Goal: Information Seeking & Learning: Learn about a topic

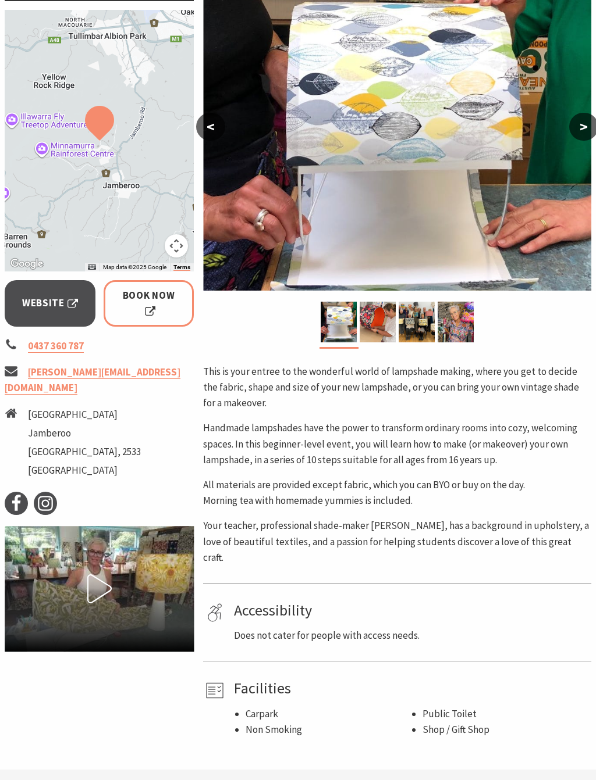
scroll to position [219, 0]
click at [107, 575] on icon at bounding box center [99, 589] width 29 height 29
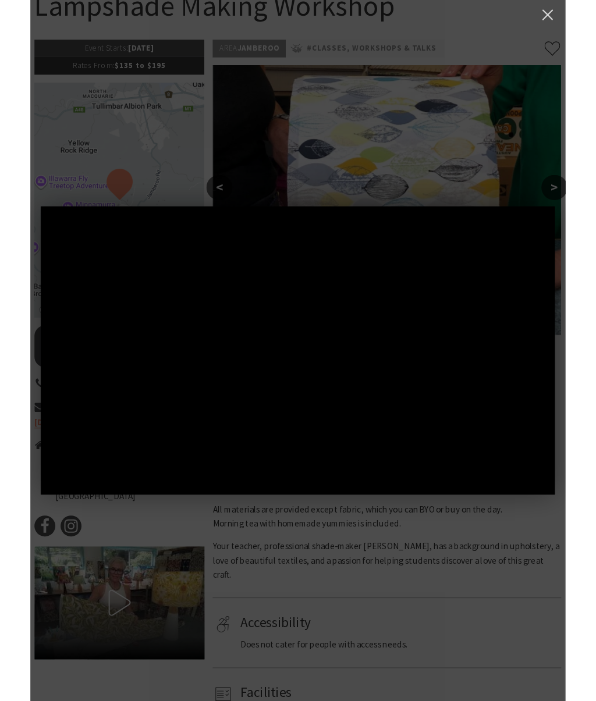
scroll to position [169, 0]
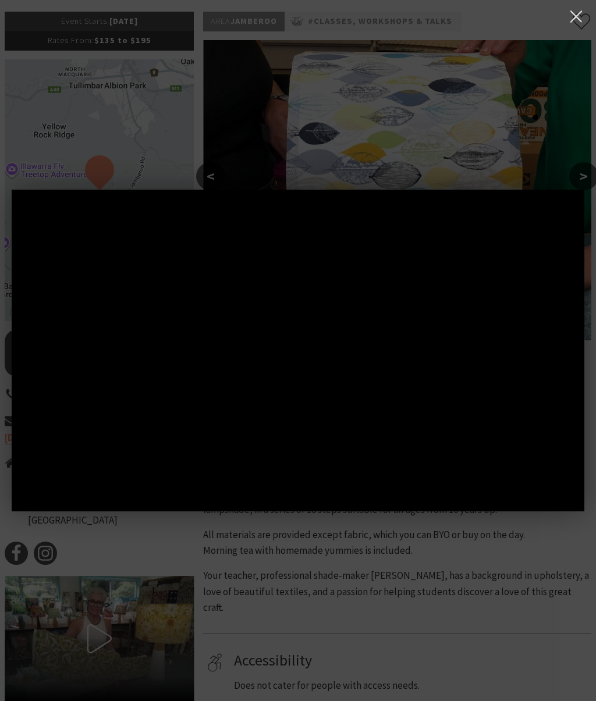
click at [95, 625] on div at bounding box center [298, 350] width 596 height 701
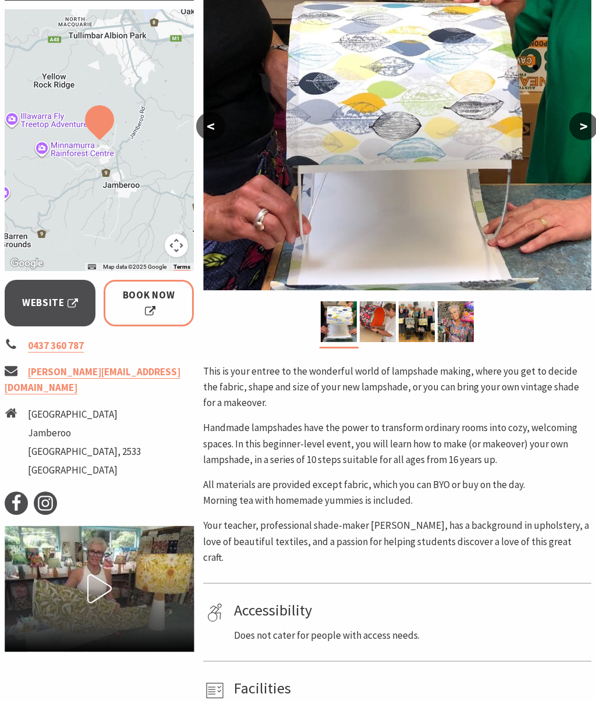
scroll to position [0, 0]
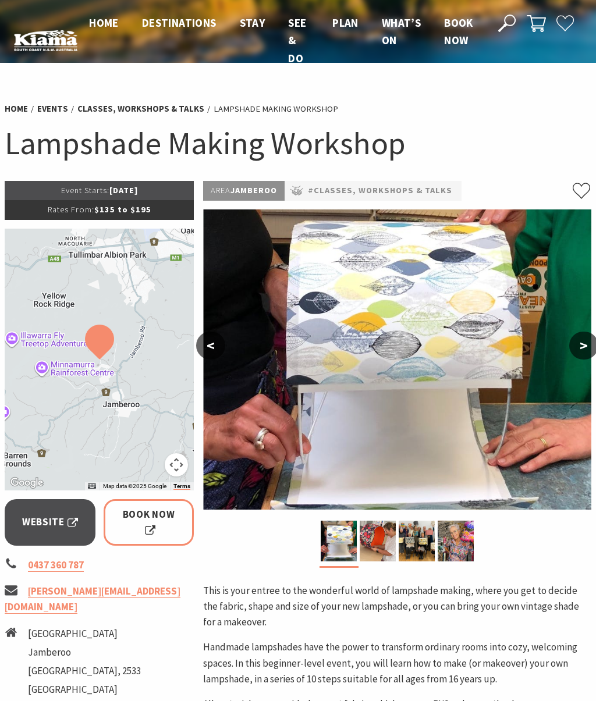
click at [580, 359] on button ">" at bounding box center [583, 346] width 29 height 28
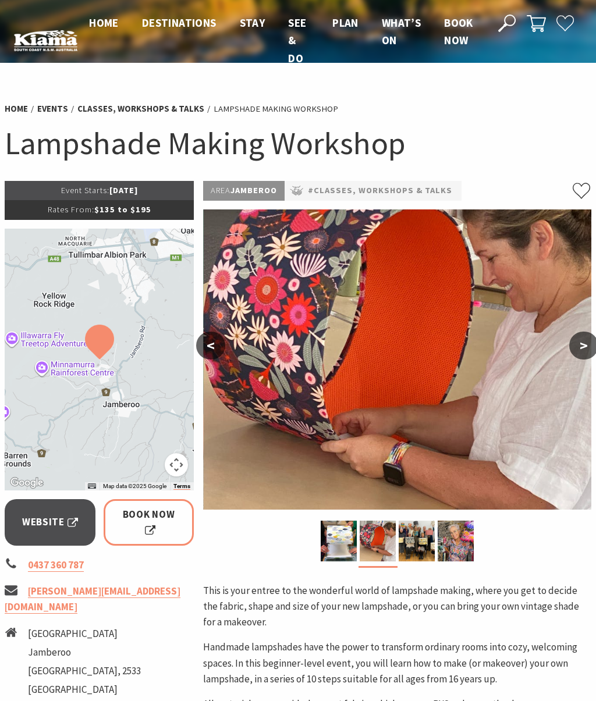
click at [591, 351] on button ">" at bounding box center [583, 346] width 29 height 28
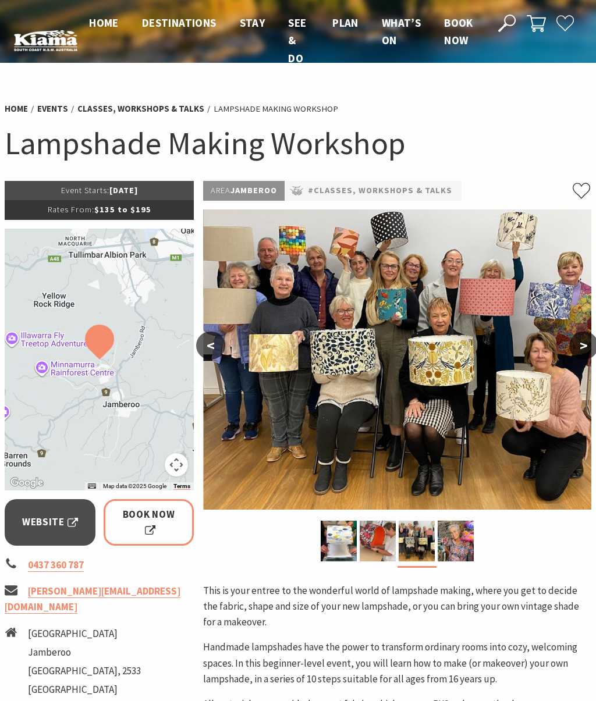
click at [581, 343] on button ">" at bounding box center [583, 346] width 29 height 28
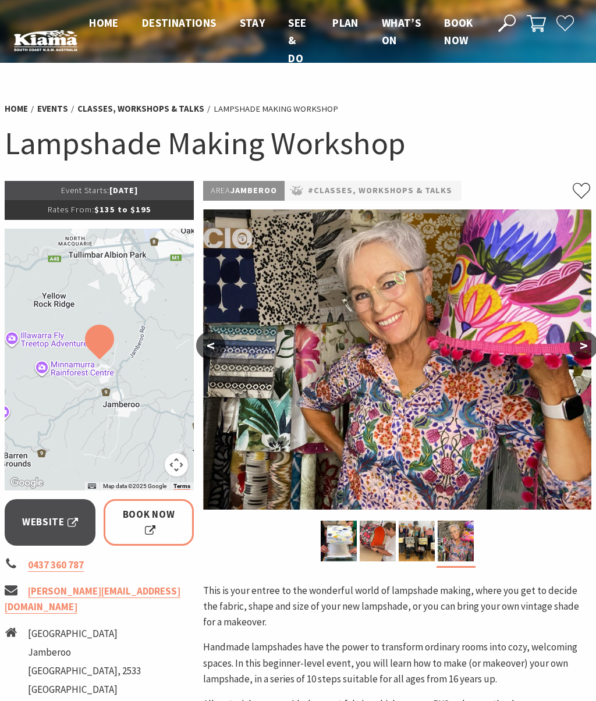
click at [351, 537] on img at bounding box center [338, 541] width 36 height 41
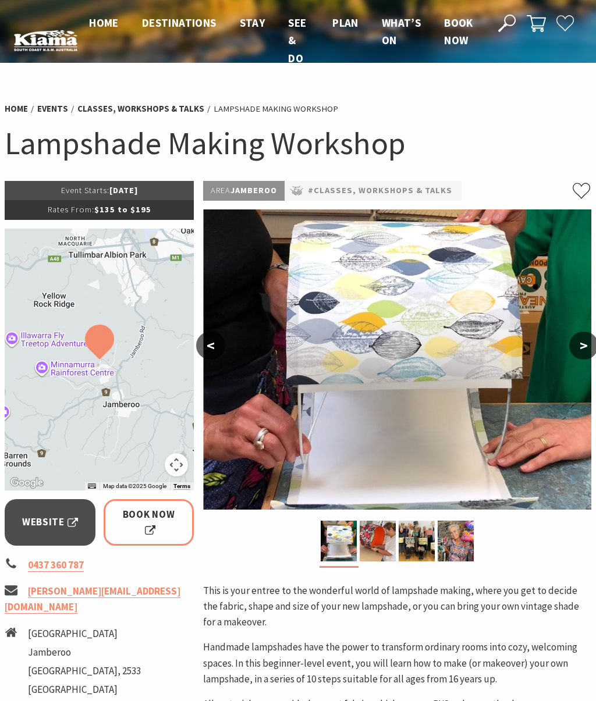
click at [393, 546] on img at bounding box center [377, 541] width 36 height 41
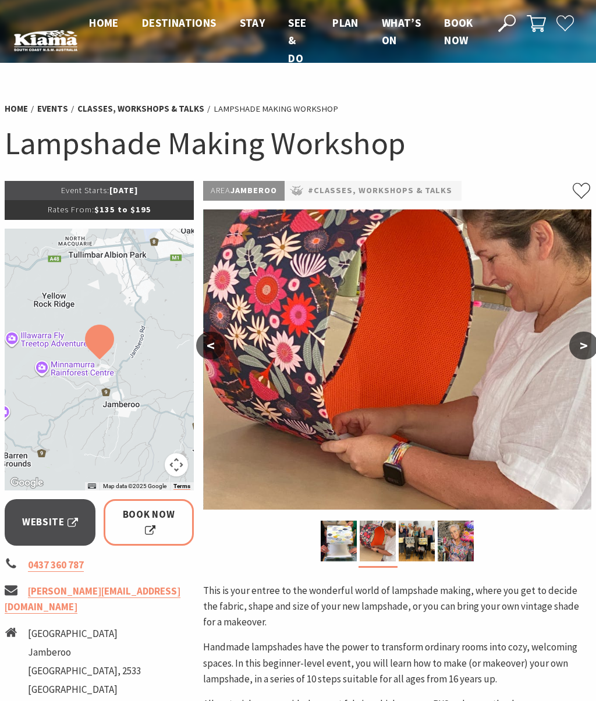
click at [423, 549] on img at bounding box center [416, 541] width 36 height 41
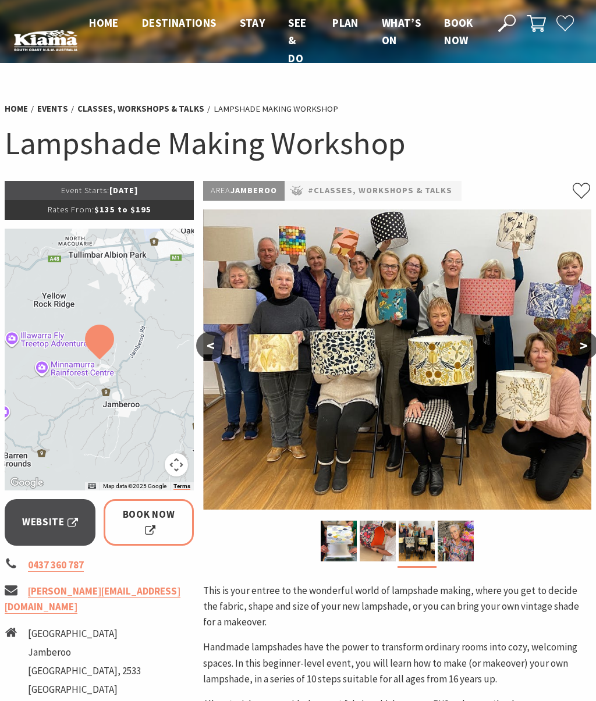
click at [459, 542] on img at bounding box center [455, 541] width 36 height 41
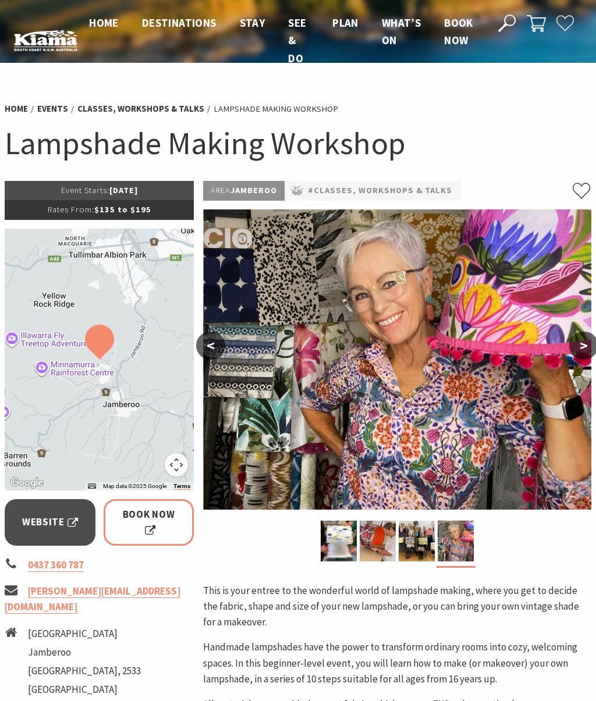
click at [355, 528] on img at bounding box center [338, 541] width 36 height 41
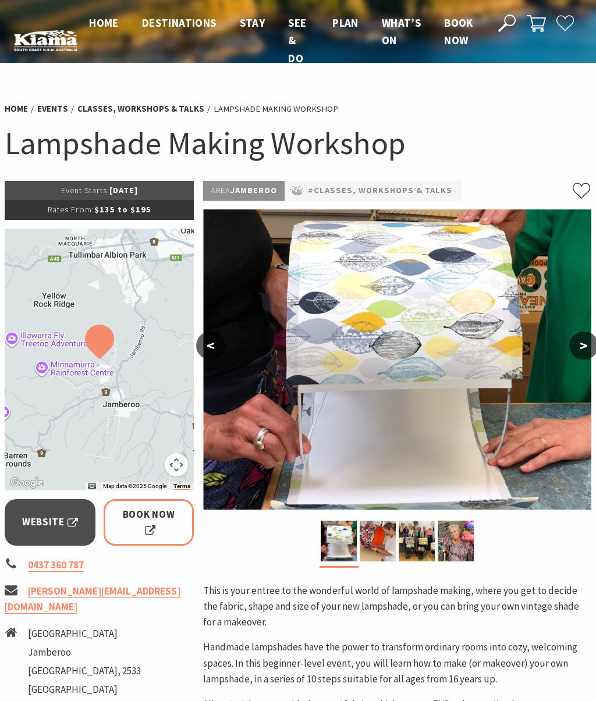
click at [590, 357] on button ">" at bounding box center [583, 346] width 29 height 28
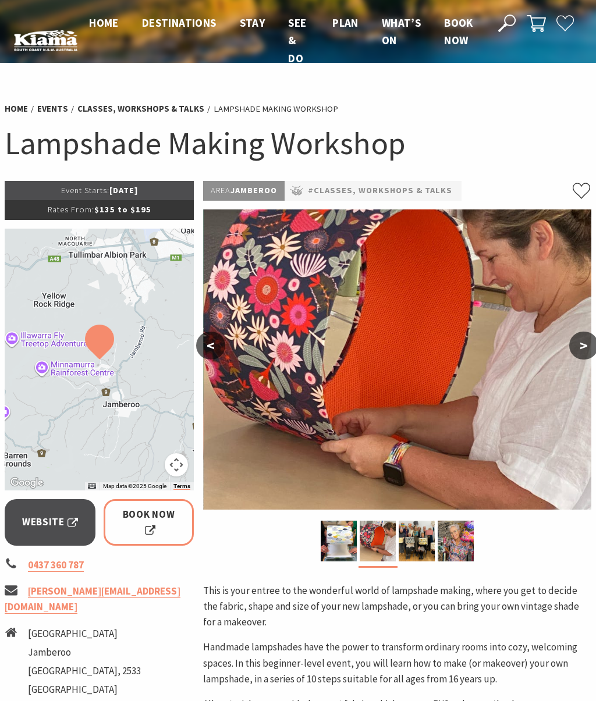
click at [579, 354] on button ">" at bounding box center [583, 346] width 29 height 28
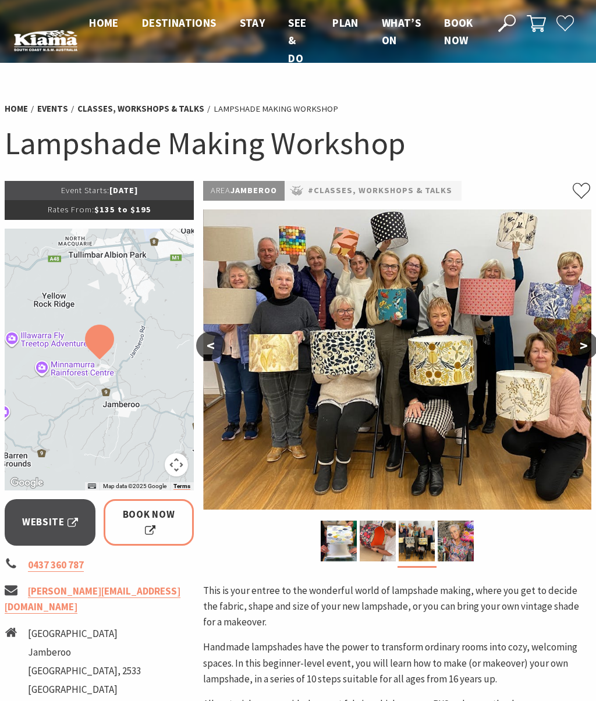
click at [578, 365] on img at bounding box center [397, 359] width 388 height 300
click at [592, 342] on button ">" at bounding box center [583, 346] width 29 height 28
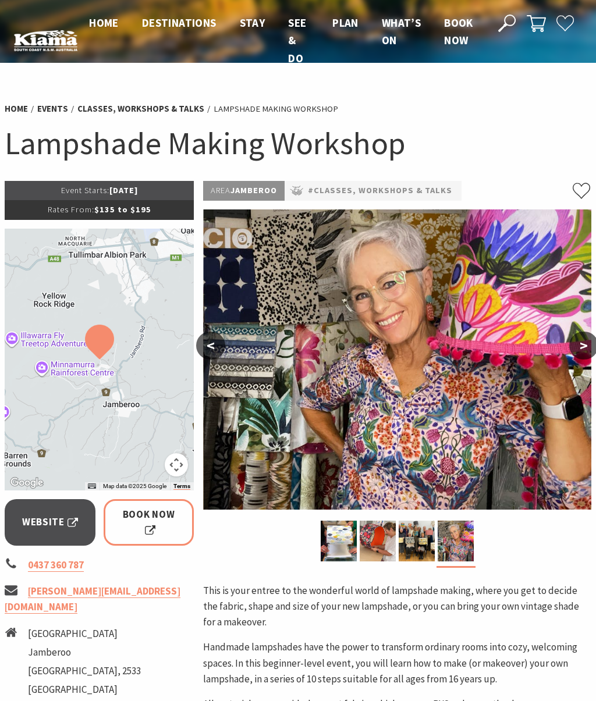
click at [578, 351] on button ">" at bounding box center [583, 346] width 29 height 28
click at [585, 344] on button ">" at bounding box center [583, 346] width 29 height 28
click at [586, 358] on button ">" at bounding box center [583, 346] width 29 height 28
click at [212, 347] on button "<" at bounding box center [210, 346] width 29 height 28
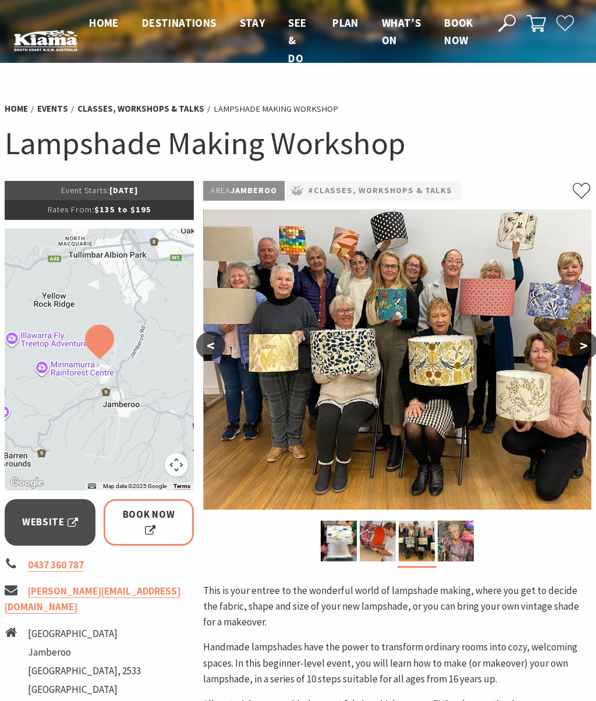
click at [220, 344] on button "<" at bounding box center [210, 346] width 29 height 28
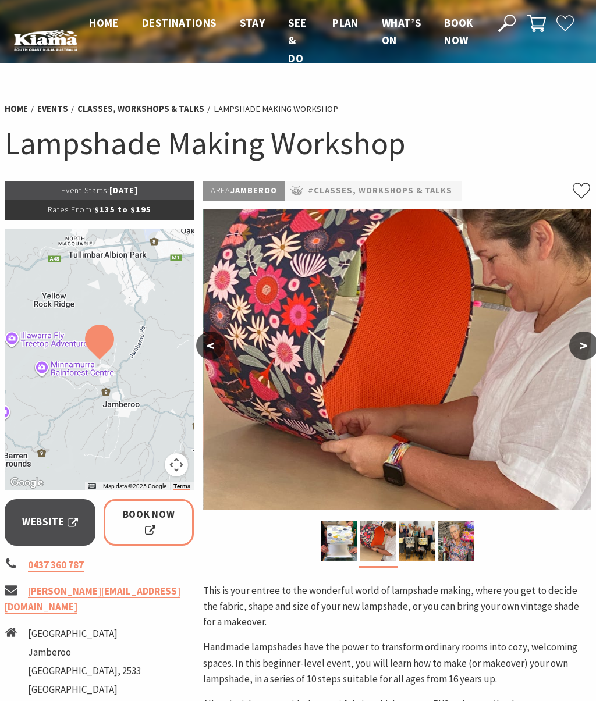
click at [225, 350] on img at bounding box center [397, 359] width 388 height 300
click at [219, 345] on button "<" at bounding box center [210, 346] width 29 height 28
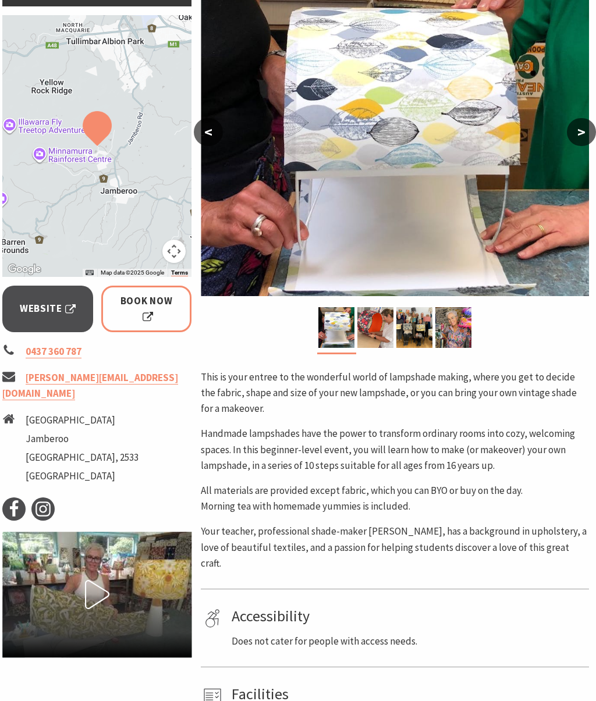
scroll to position [213, 2]
